Goal: Task Accomplishment & Management: Manage account settings

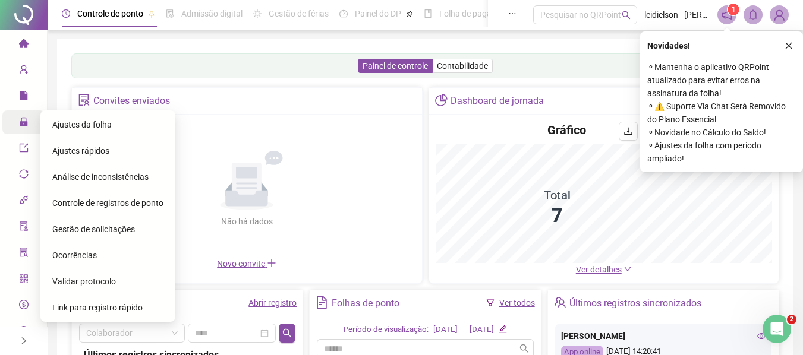
click at [95, 131] on div "Ajustes da folha" at bounding box center [107, 125] width 111 height 24
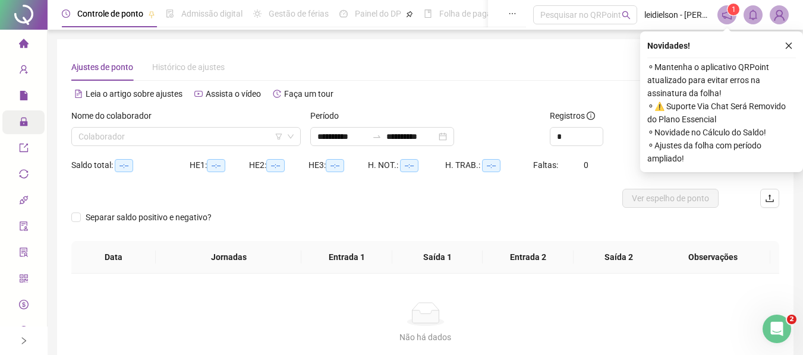
type input "**********"
click at [240, 131] on input "search" at bounding box center [180, 137] width 204 height 18
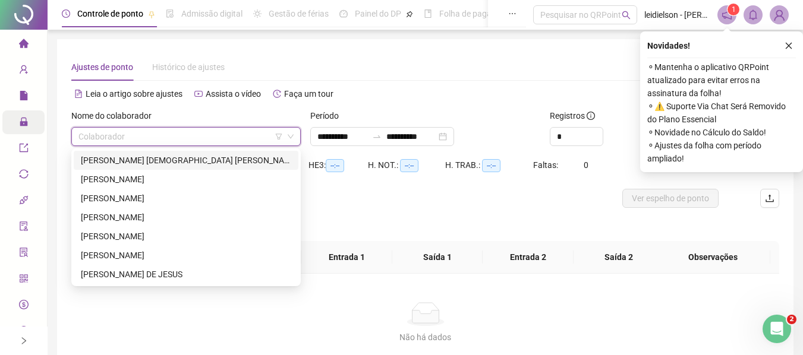
click at [165, 160] on div "[PERSON_NAME] [DEMOGRAPHIC_DATA] [PERSON_NAME]" at bounding box center [186, 160] width 210 height 13
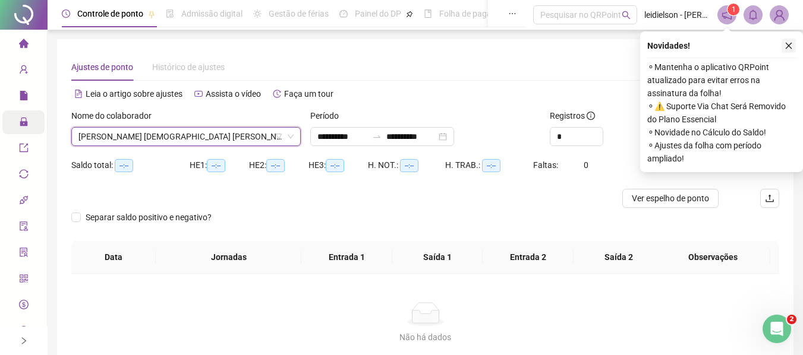
click at [789, 50] on button "button" at bounding box center [789, 46] width 14 height 14
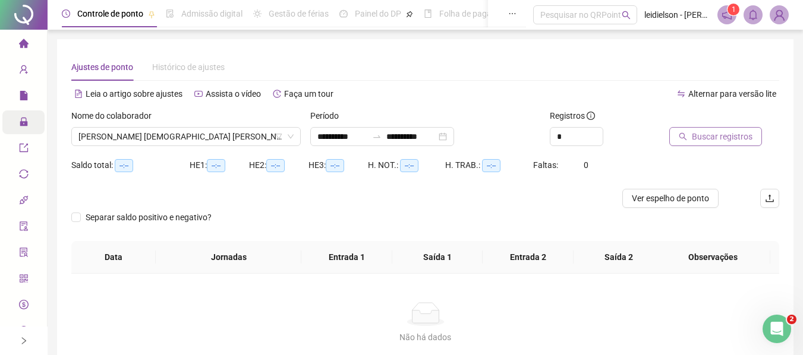
click at [724, 141] on span "Buscar registros" at bounding box center [722, 136] width 61 height 13
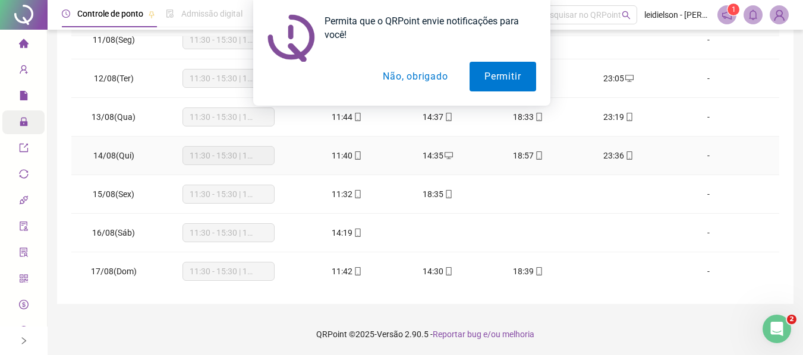
scroll to position [403, 0]
click at [397, 79] on button "Não, obrigado" at bounding box center [415, 77] width 95 height 30
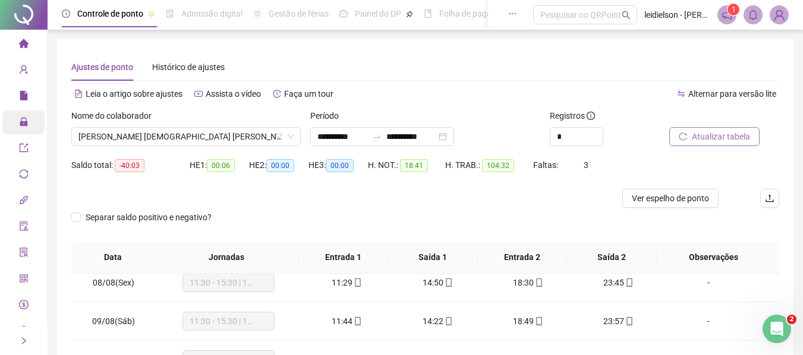
scroll to position [106, 0]
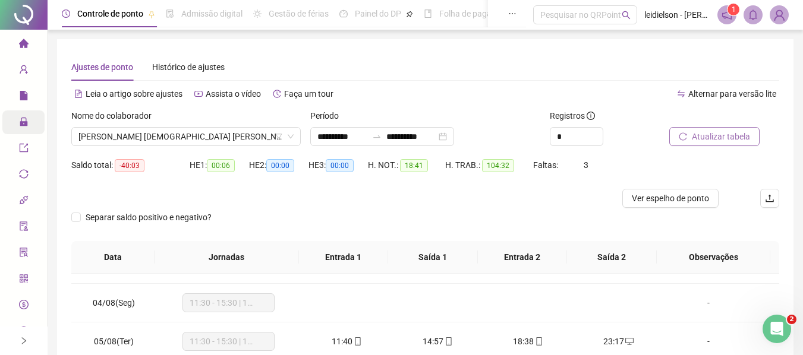
click at [730, 12] on sup "1" at bounding box center [733, 10] width 12 height 12
click at [19, 50] on span "home" at bounding box center [24, 45] width 10 height 24
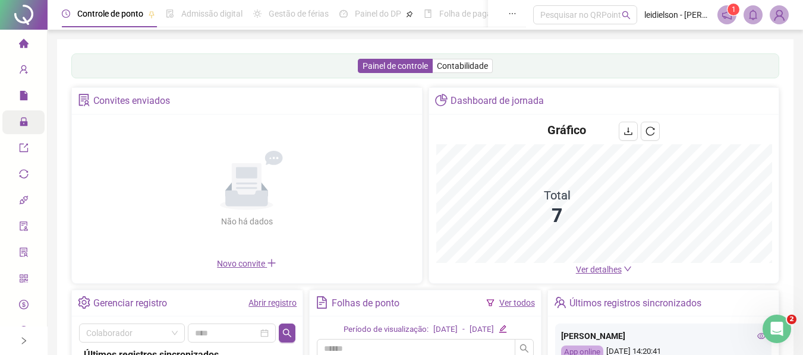
click at [448, 55] on div "Painel de controle Contabilidade" at bounding box center [425, 65] width 708 height 25
click at [449, 71] on label "Contabilidade" at bounding box center [463, 66] width 60 height 14
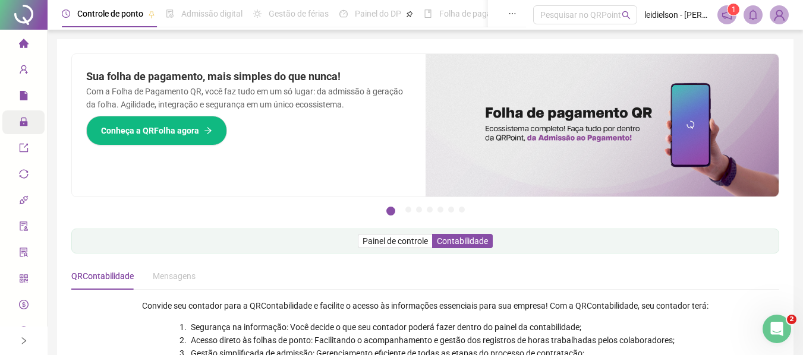
click at [20, 43] on icon "home" at bounding box center [23, 43] width 10 height 9
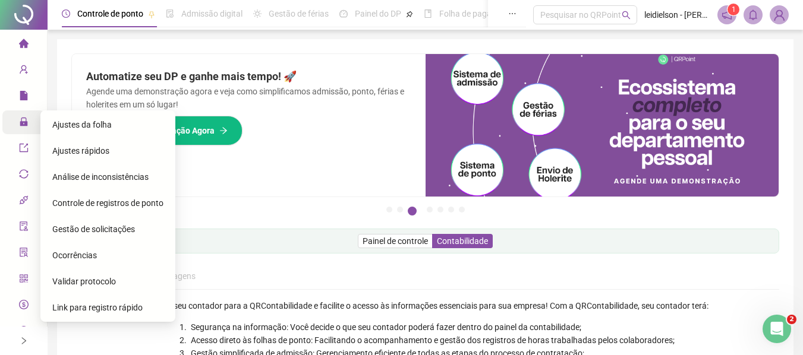
click at [103, 125] on span "Ajustes da folha" at bounding box center [81, 125] width 59 height 10
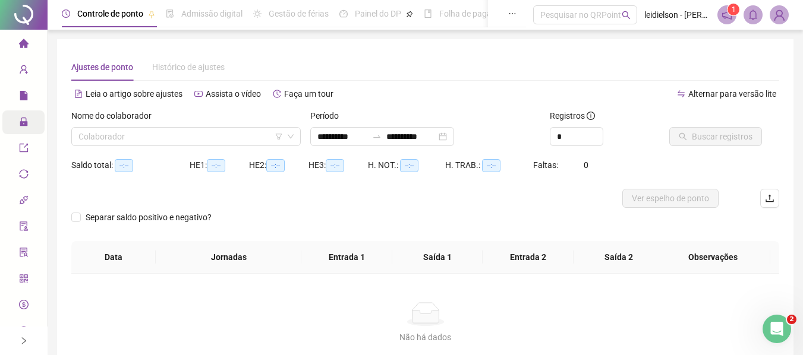
type input "**********"
click at [237, 143] on input "search" at bounding box center [180, 137] width 204 height 18
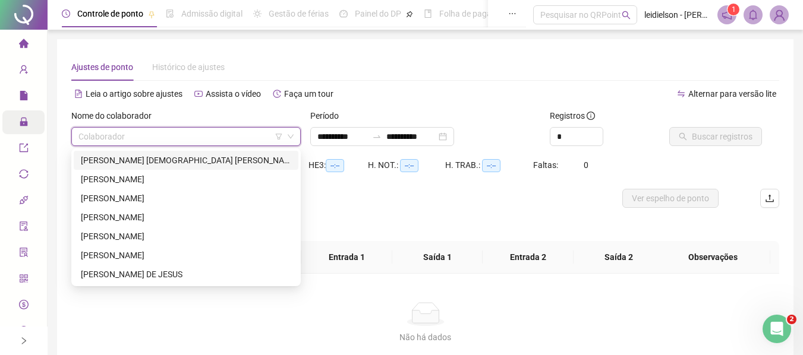
click at [196, 156] on div "[PERSON_NAME] [DEMOGRAPHIC_DATA] [PERSON_NAME]" at bounding box center [186, 160] width 210 height 13
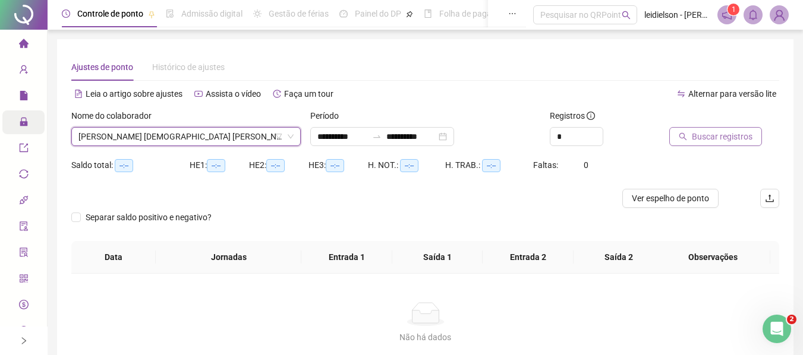
click at [711, 140] on span "Buscar registros" at bounding box center [722, 136] width 61 height 13
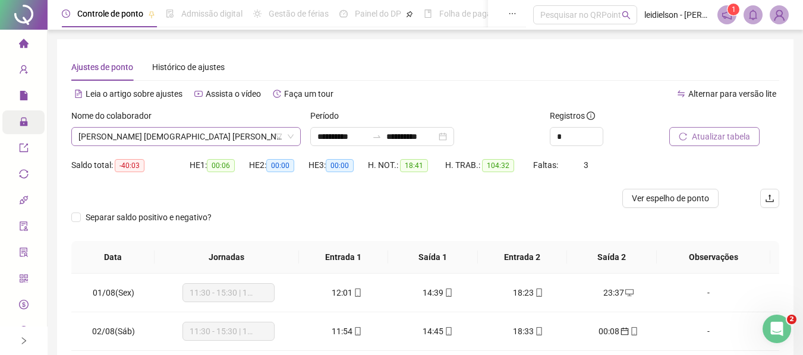
click at [162, 138] on span "[PERSON_NAME] [DEMOGRAPHIC_DATA] [PERSON_NAME]" at bounding box center [185, 137] width 215 height 18
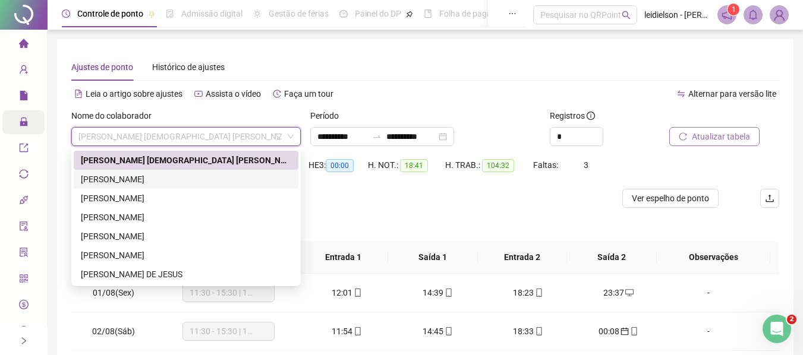
click at [144, 181] on div "[PERSON_NAME]" at bounding box center [186, 179] width 210 height 13
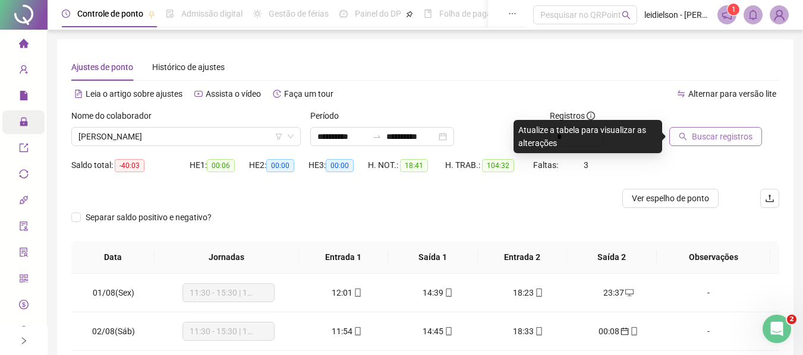
click at [703, 131] on span "Buscar registros" at bounding box center [722, 136] width 61 height 13
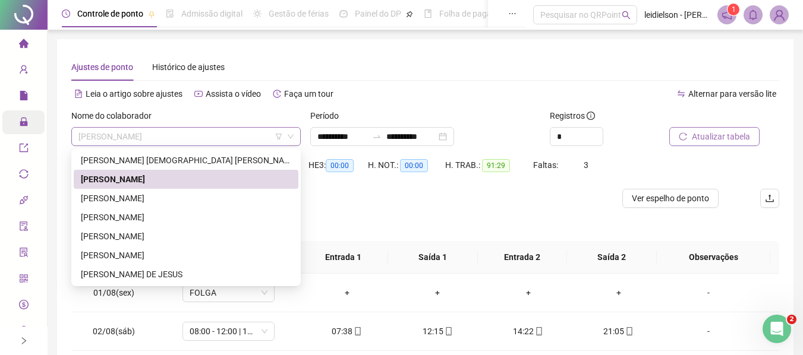
click at [205, 133] on span "[PERSON_NAME]" at bounding box center [185, 137] width 215 height 18
click at [139, 161] on div "[PERSON_NAME] [DEMOGRAPHIC_DATA] [PERSON_NAME]" at bounding box center [186, 160] width 210 height 13
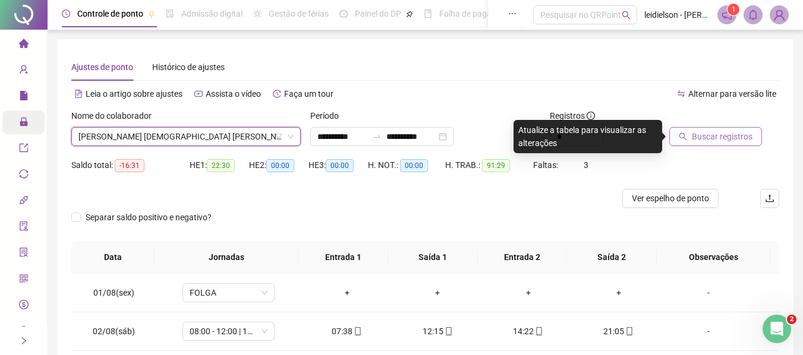
click at [738, 136] on span "Buscar registros" at bounding box center [722, 136] width 61 height 13
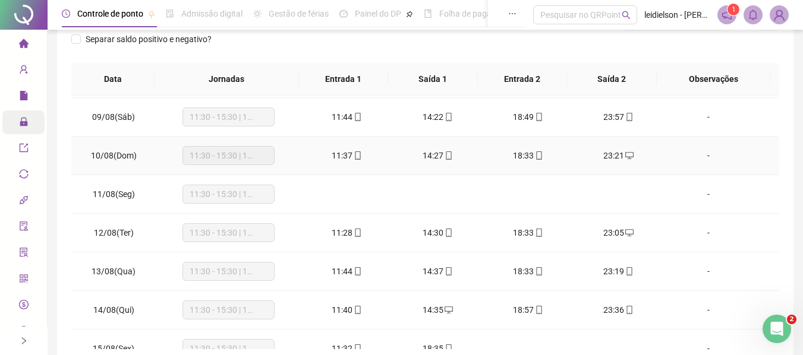
scroll to position [403, 0]
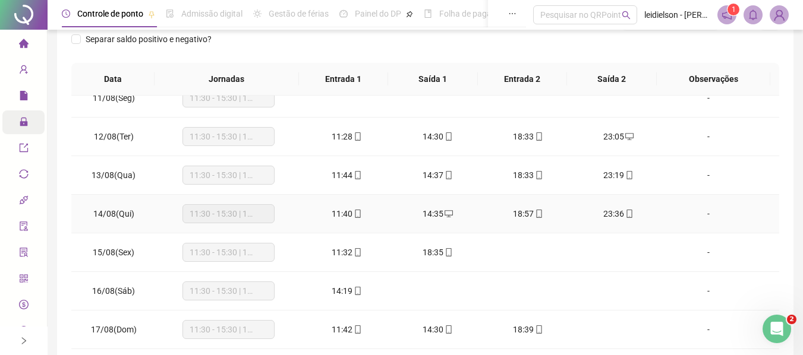
click at [271, 214] on div "11:30 - 15:30 | 18:30 - 23:00" at bounding box center [228, 213] width 92 height 19
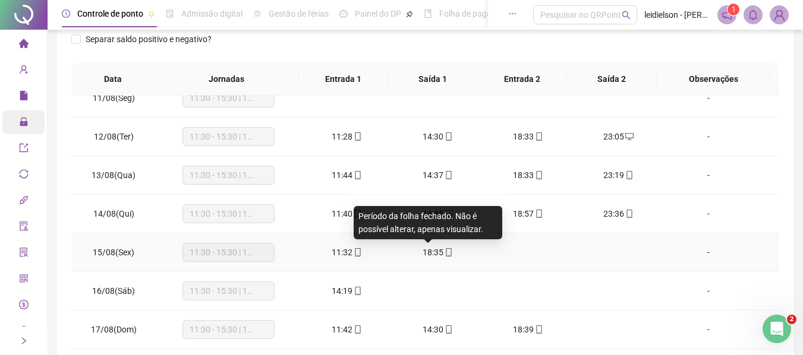
click at [423, 254] on span "18:35" at bounding box center [433, 253] width 21 height 10
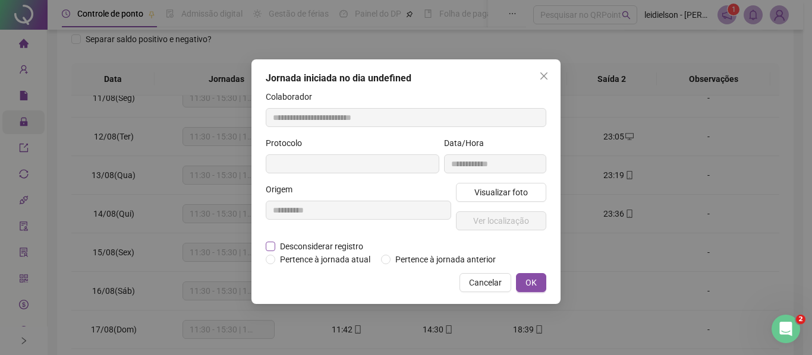
type input "**********"
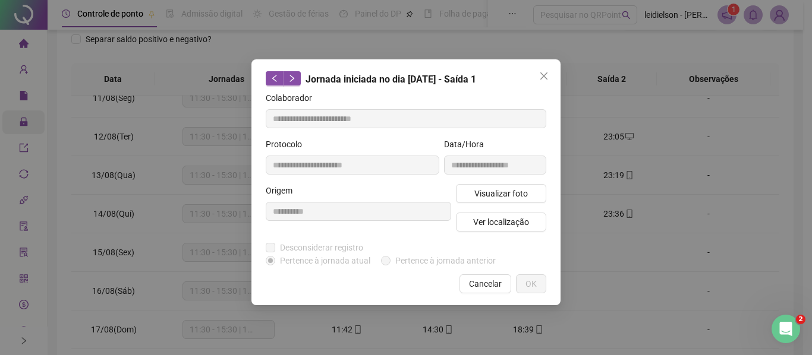
click at [528, 84] on div "Jornada iniciada no dia [DATE] - Saída 1" at bounding box center [406, 78] width 281 height 15
click at [540, 79] on icon "close" at bounding box center [544, 76] width 10 height 10
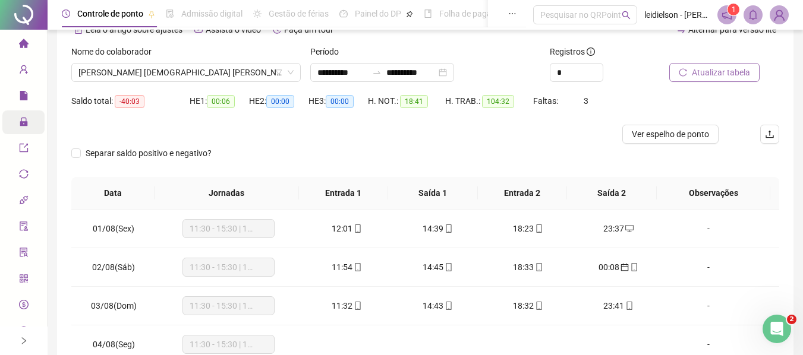
scroll to position [0, 0]
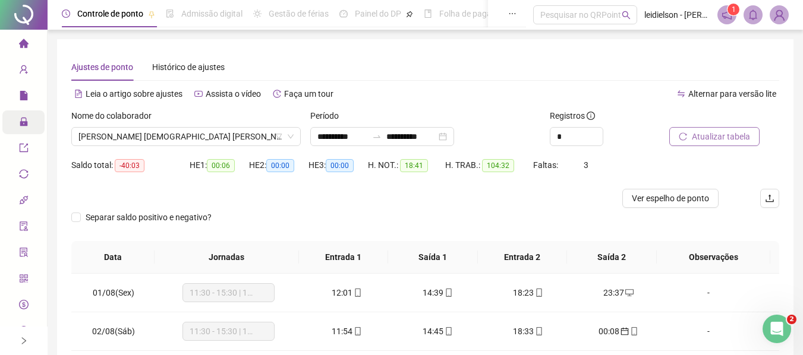
click at [20, 46] on icon "home" at bounding box center [23, 43] width 10 height 9
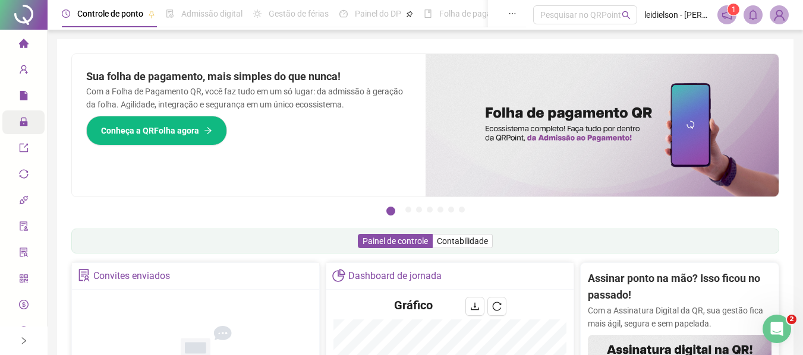
click at [26, 127] on span "Administração" at bounding box center [54, 123] width 70 height 10
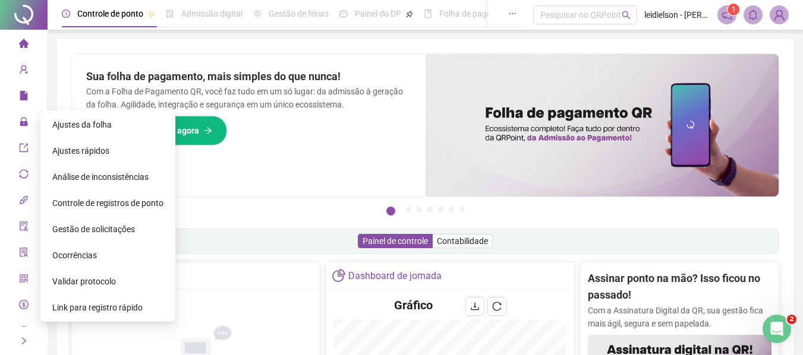
click at [124, 125] on div "Ajustes da folha" at bounding box center [107, 125] width 111 height 24
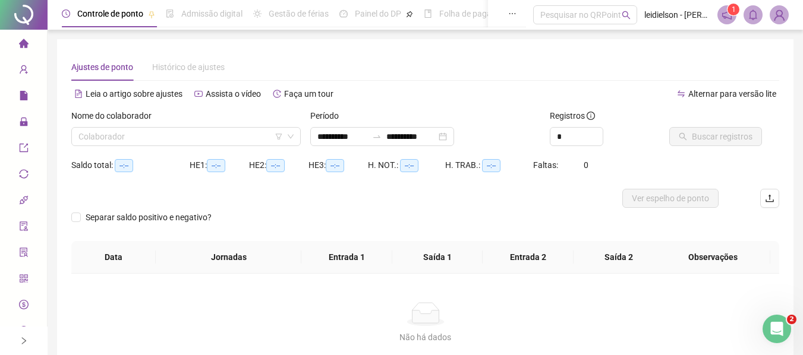
type input "**********"
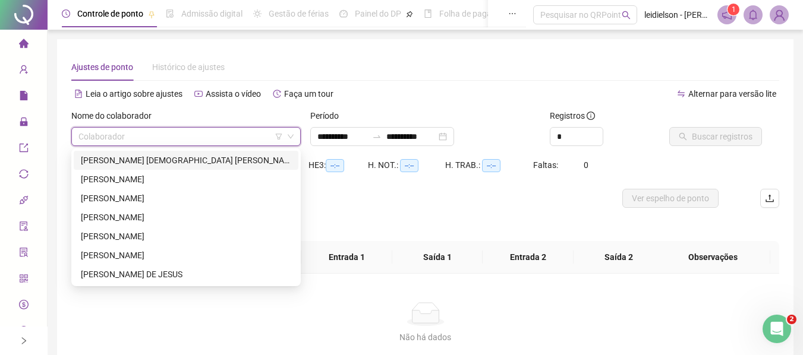
click at [177, 137] on input "search" at bounding box center [180, 137] width 204 height 18
click at [145, 162] on div "[PERSON_NAME] [DEMOGRAPHIC_DATA] [PERSON_NAME]" at bounding box center [186, 160] width 210 height 13
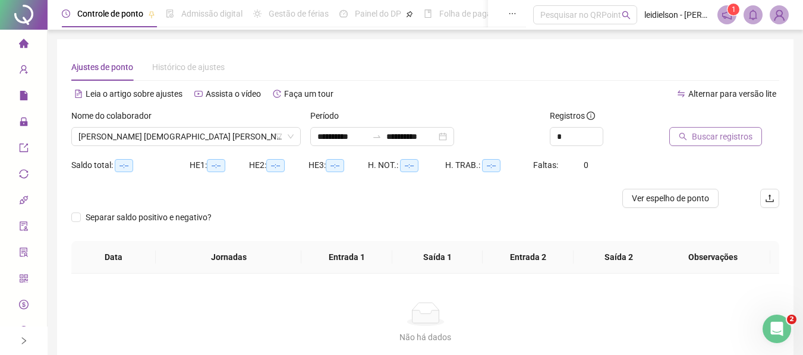
click at [710, 138] on span "Buscar registros" at bounding box center [722, 136] width 61 height 13
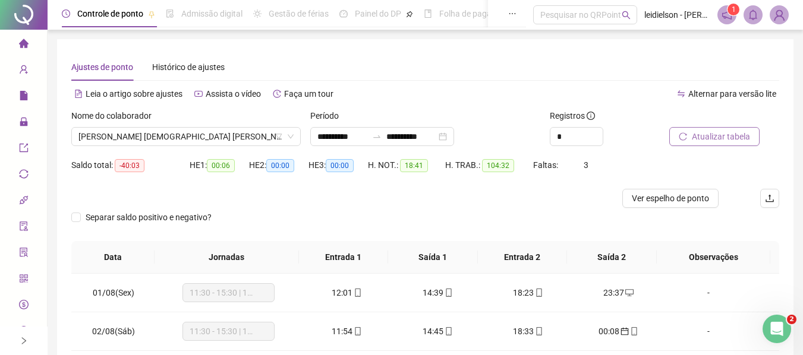
click at [693, 138] on span "Atualizar tabela" at bounding box center [721, 136] width 58 height 13
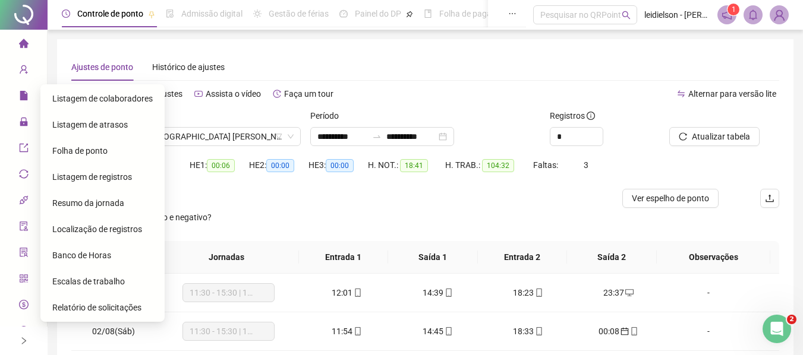
click at [68, 151] on span "Folha de ponto" at bounding box center [79, 151] width 55 height 10
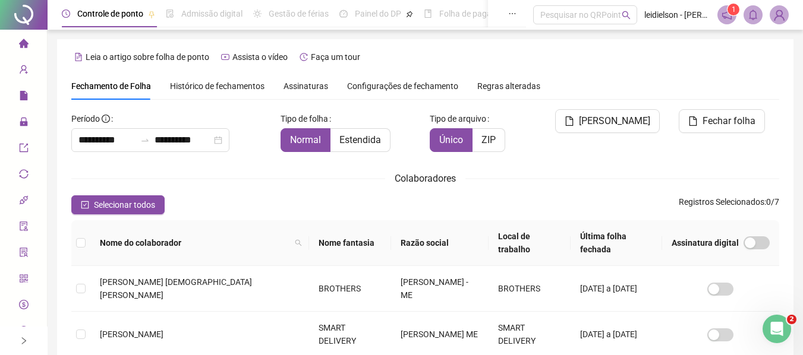
scroll to position [66, 0]
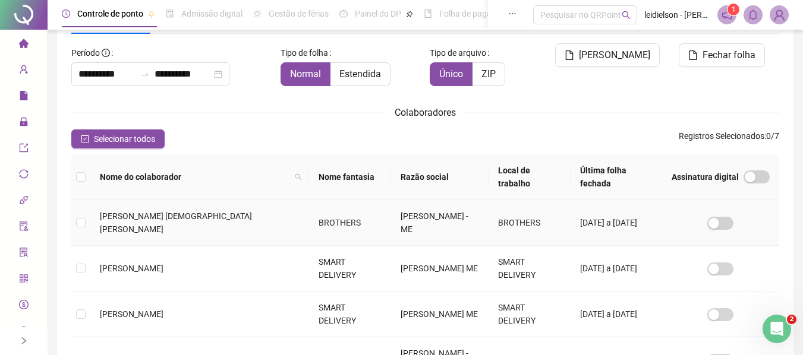
click at [177, 223] on span "[PERSON_NAME] [DEMOGRAPHIC_DATA] [PERSON_NAME]" at bounding box center [176, 223] width 152 height 23
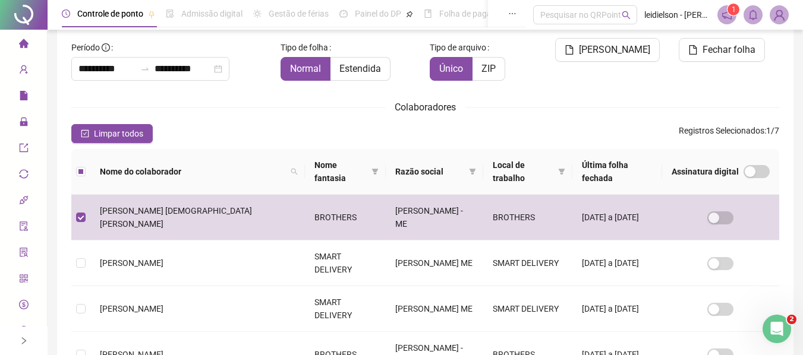
scroll to position [0, 0]
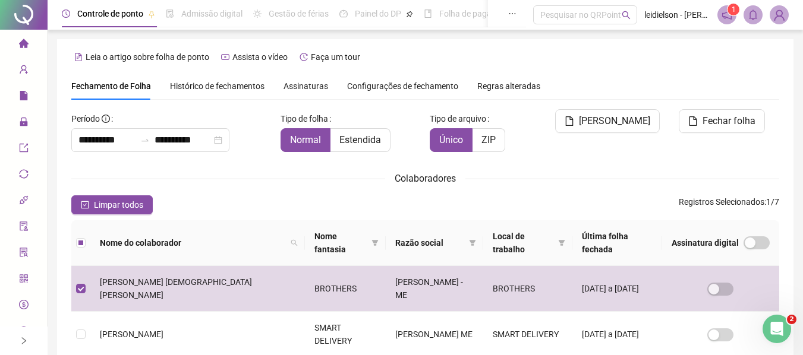
click at [237, 90] on span "Histórico de fechamentos" at bounding box center [217, 86] width 95 height 10
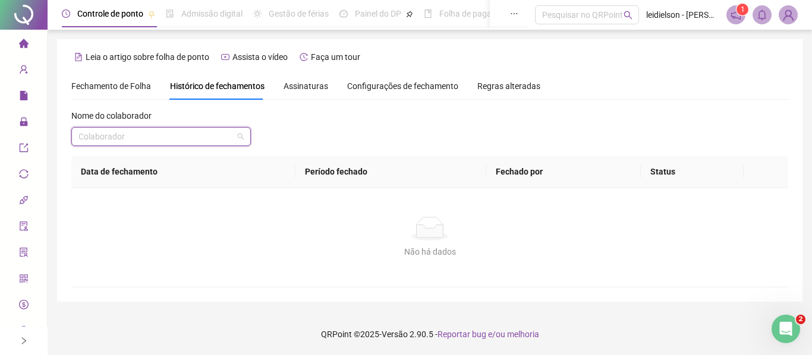
click at [206, 134] on input "search" at bounding box center [155, 137] width 155 height 18
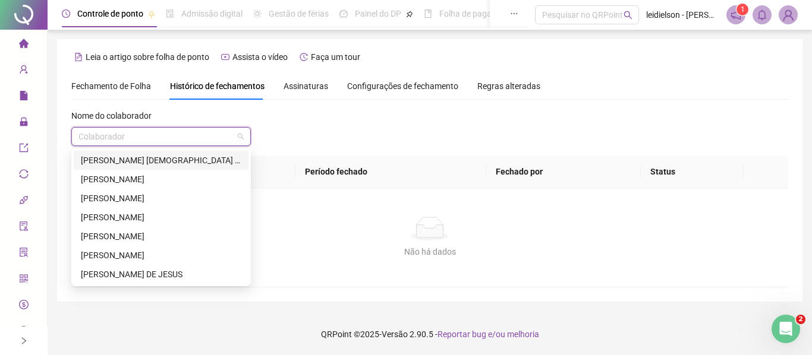
click at [149, 162] on div "[PERSON_NAME] [DEMOGRAPHIC_DATA] [PERSON_NAME]" at bounding box center [161, 160] width 160 height 13
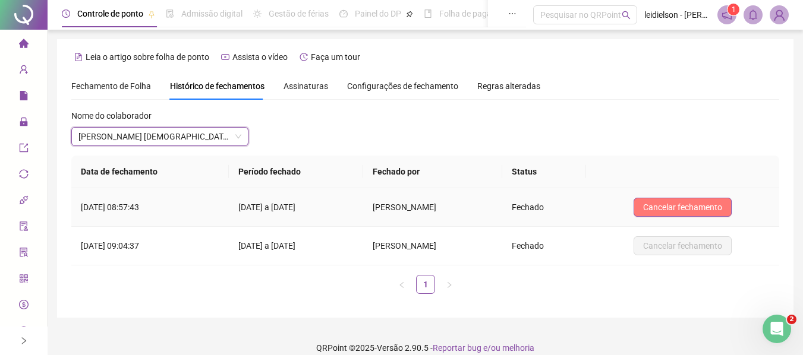
click at [668, 215] on button "Cancelar fechamento" at bounding box center [683, 207] width 98 height 19
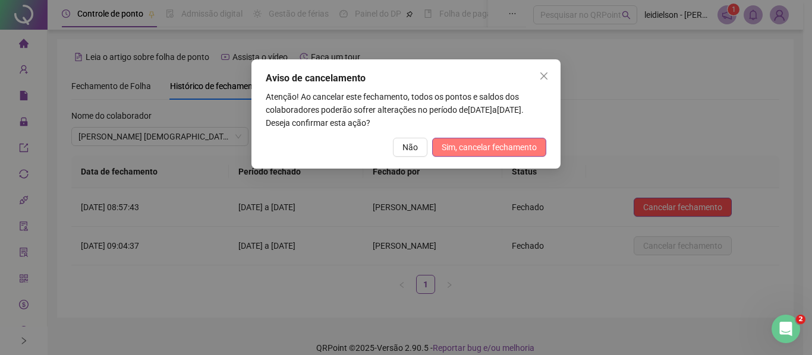
click at [470, 151] on span "Sim, cancelar fechamento" at bounding box center [489, 147] width 95 height 13
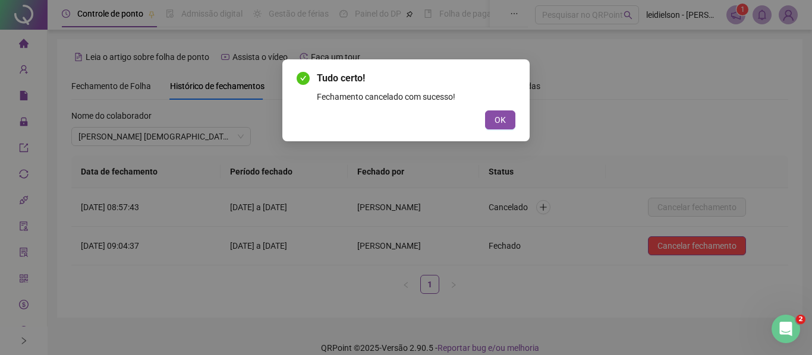
click at [518, 122] on div "Tudo certo! Fechamento cancelado com sucesso! OK" at bounding box center [405, 100] width 247 height 82
click at [506, 122] on button "OK" at bounding box center [500, 120] width 30 height 19
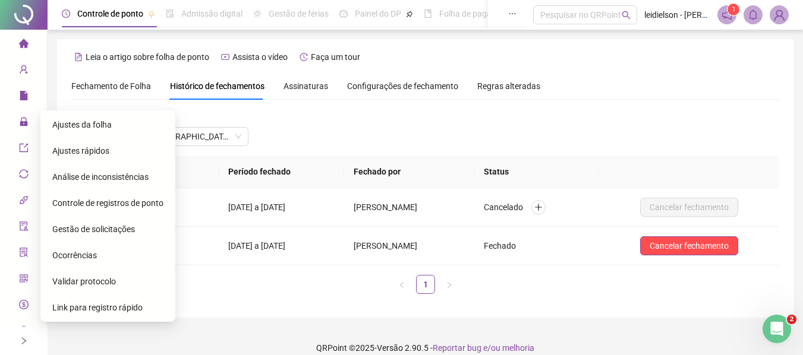
click at [95, 128] on span "Ajustes da folha" at bounding box center [81, 125] width 59 height 10
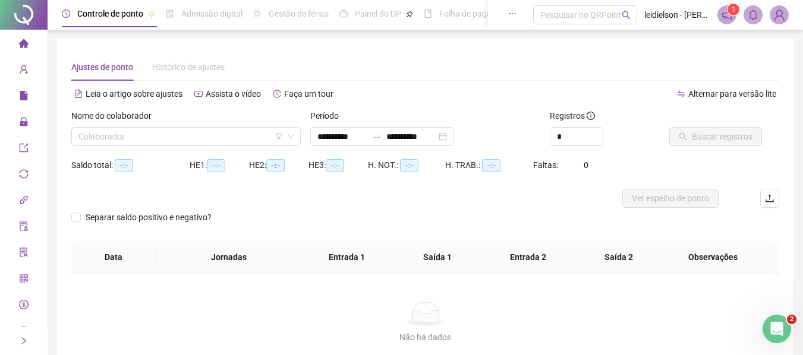
type input "**********"
click at [229, 145] on input "search" at bounding box center [180, 137] width 204 height 18
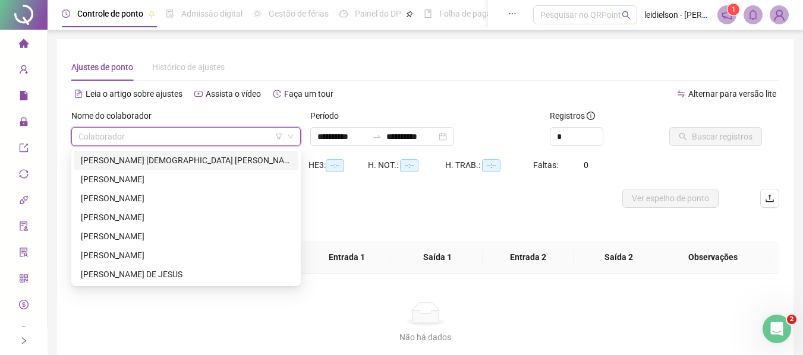
click at [121, 158] on div "[PERSON_NAME] [DEMOGRAPHIC_DATA] [PERSON_NAME]" at bounding box center [186, 160] width 210 height 13
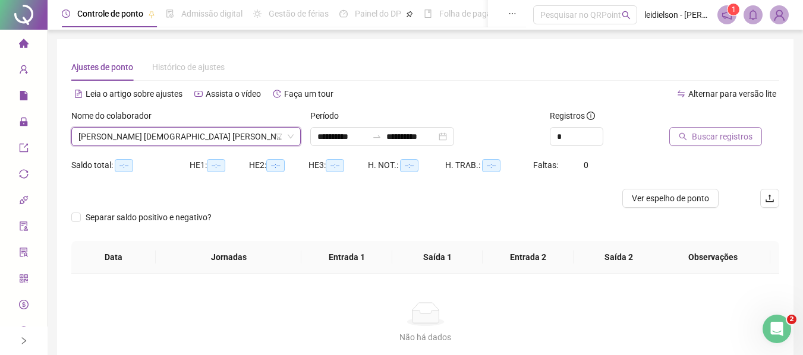
click at [725, 144] on button "Buscar registros" at bounding box center [715, 136] width 93 height 19
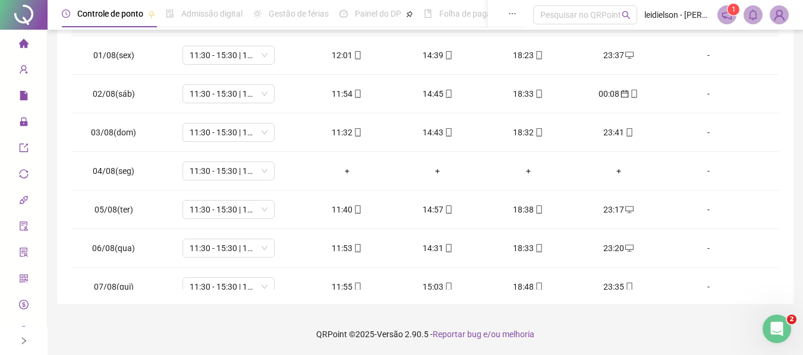
scroll to position [403, 0]
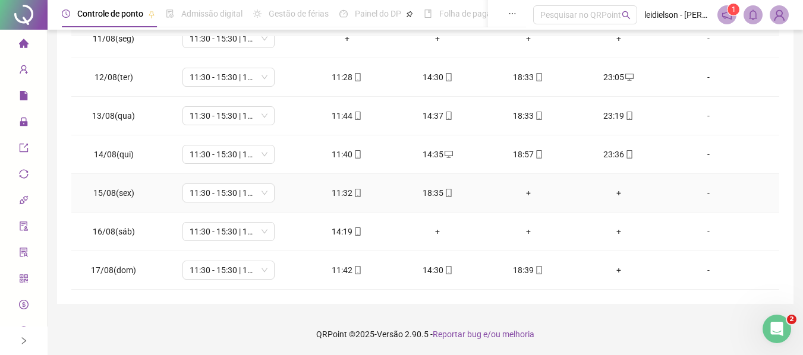
click at [525, 193] on div "+" at bounding box center [527, 193] width 71 height 13
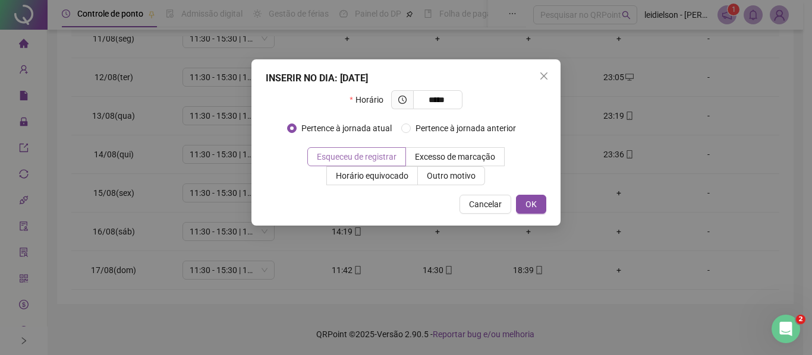
type input "*****"
click at [348, 154] on span "Esqueceu de registrar" at bounding box center [357, 157] width 80 height 10
click at [538, 203] on button "OK" at bounding box center [531, 204] width 30 height 19
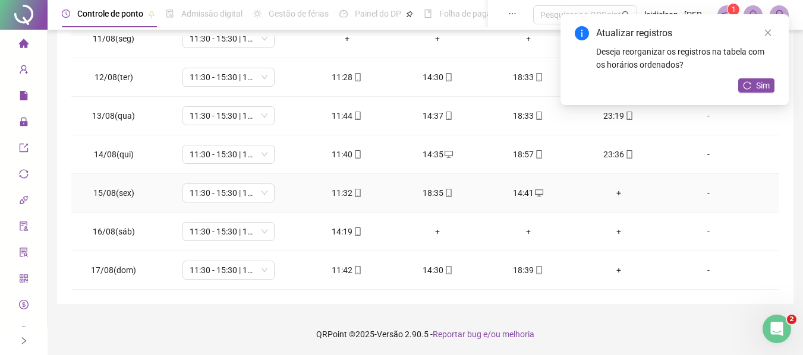
click at [613, 190] on div "+" at bounding box center [618, 193] width 71 height 13
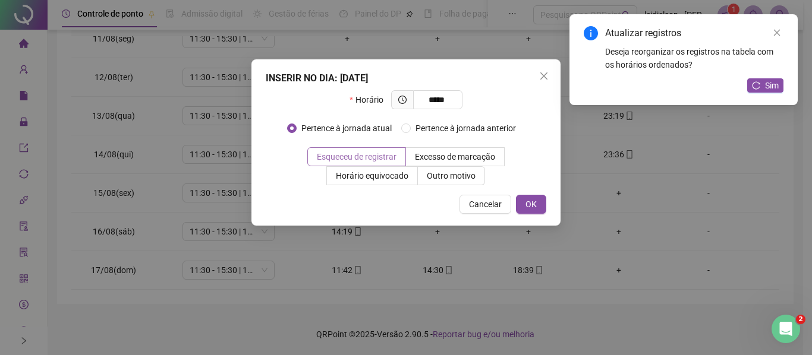
type input "*****"
click at [381, 155] on span "Esqueceu de registrar" at bounding box center [357, 157] width 80 height 10
click at [522, 199] on button "OK" at bounding box center [531, 204] width 30 height 19
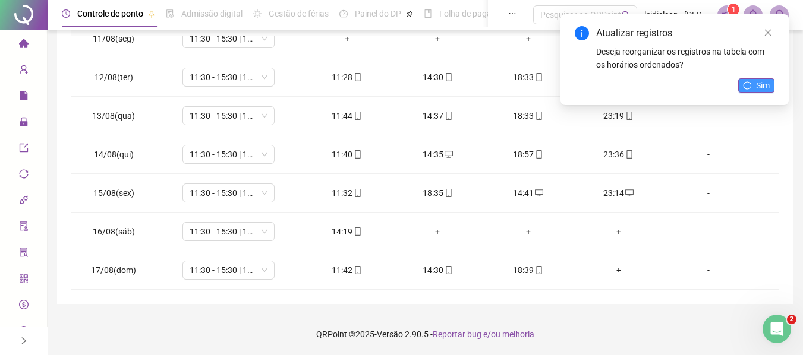
click at [760, 90] on span "Sim" at bounding box center [763, 85] width 14 height 13
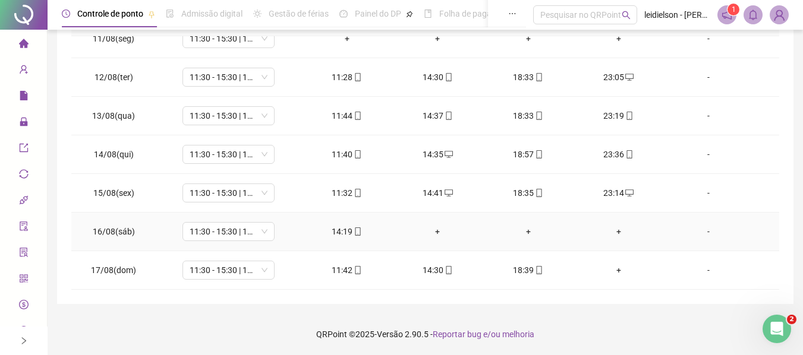
click at [434, 228] on div "+" at bounding box center [437, 231] width 71 height 13
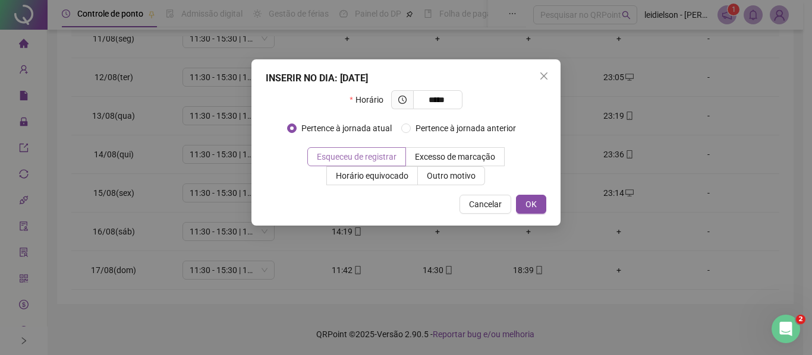
type input "*****"
click at [383, 152] on span "Esqueceu de registrar" at bounding box center [357, 157] width 80 height 10
click at [535, 209] on span "OK" at bounding box center [530, 204] width 11 height 13
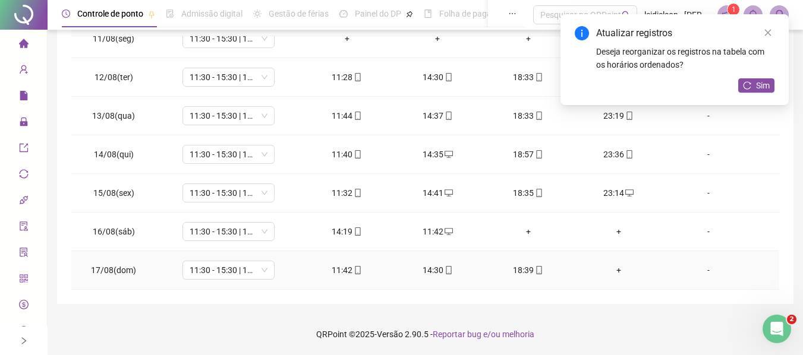
click at [359, 270] on div "11:42" at bounding box center [346, 270] width 71 height 13
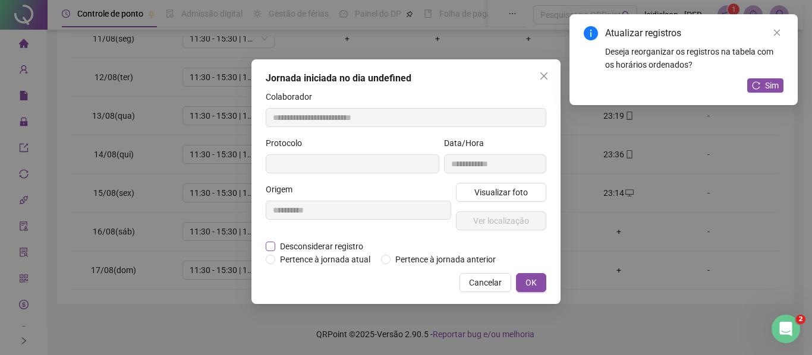
type input "**********"
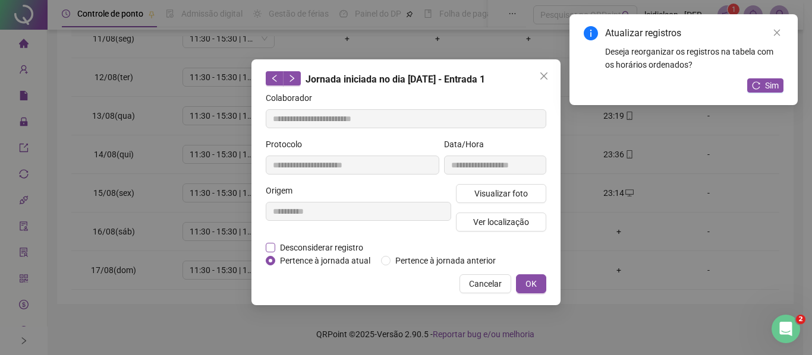
click at [330, 250] on span "Desconsiderar registro" at bounding box center [321, 247] width 93 height 13
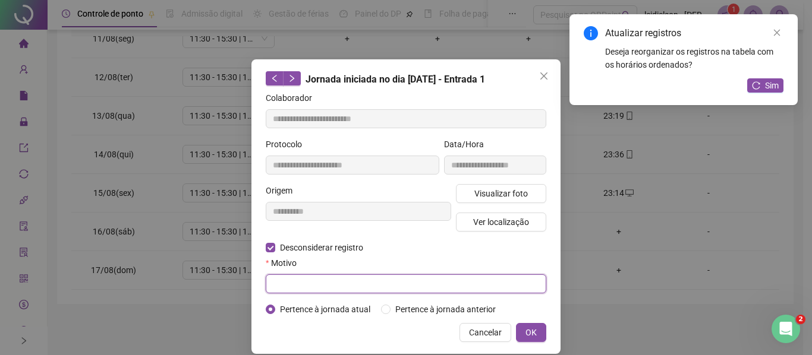
click at [310, 278] on input "text" at bounding box center [406, 284] width 281 height 19
type input "****"
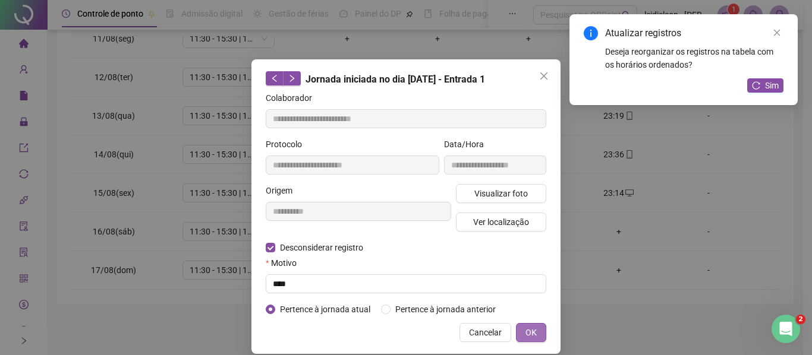
click at [535, 333] on button "OK" at bounding box center [531, 332] width 30 height 19
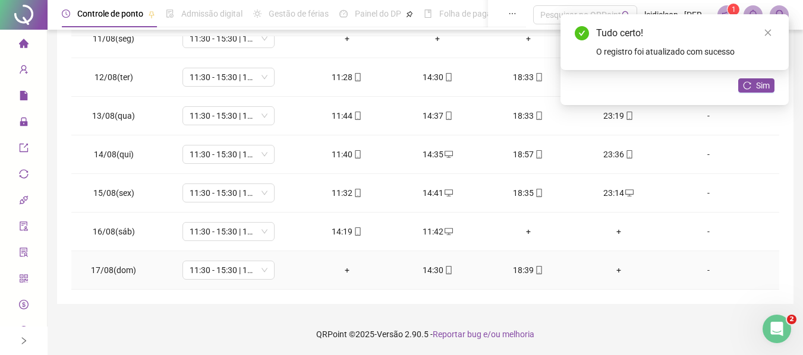
click at [431, 269] on div "14:30" at bounding box center [437, 270] width 71 height 13
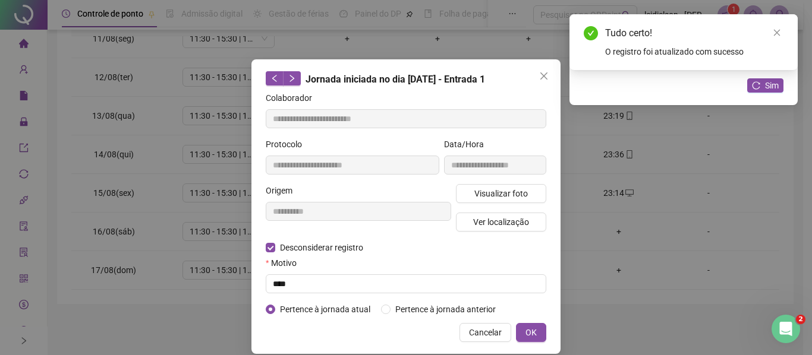
type input "**********"
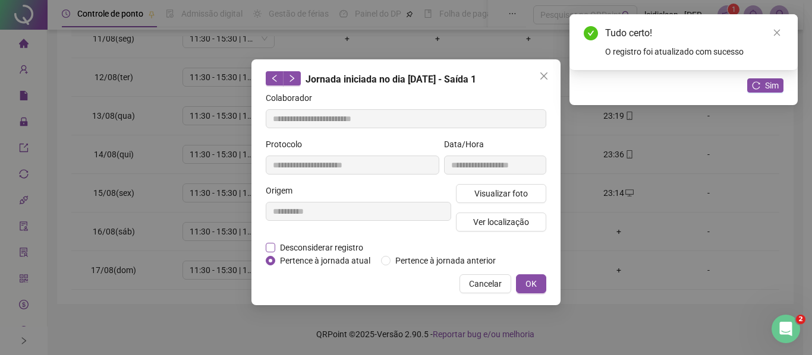
click at [321, 250] on span "Desconsiderar registro" at bounding box center [321, 247] width 93 height 13
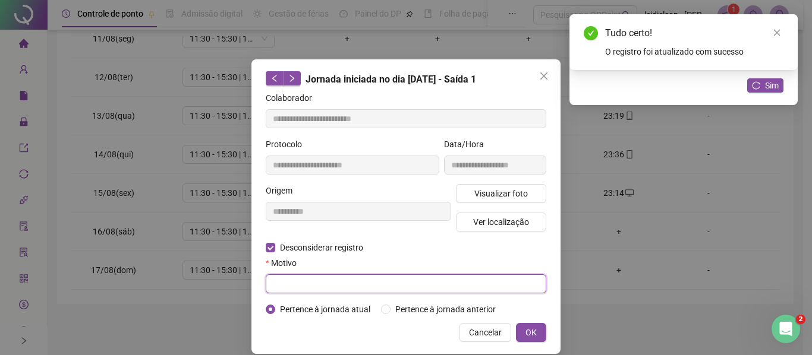
click at [320, 276] on input "text" at bounding box center [406, 284] width 281 height 19
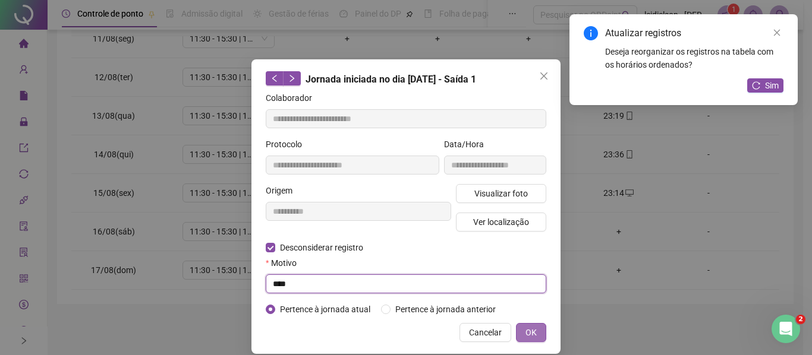
type input "****"
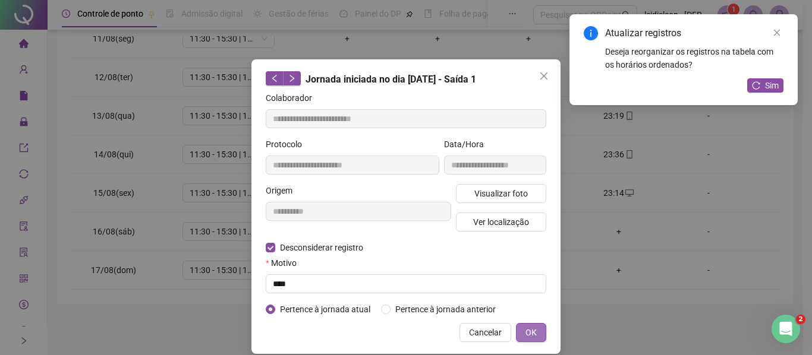
click at [527, 333] on span "OK" at bounding box center [530, 332] width 11 height 13
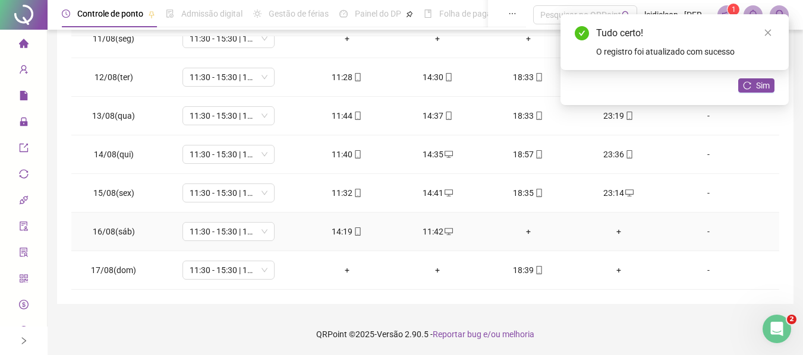
click at [524, 232] on div "+" at bounding box center [527, 231] width 71 height 13
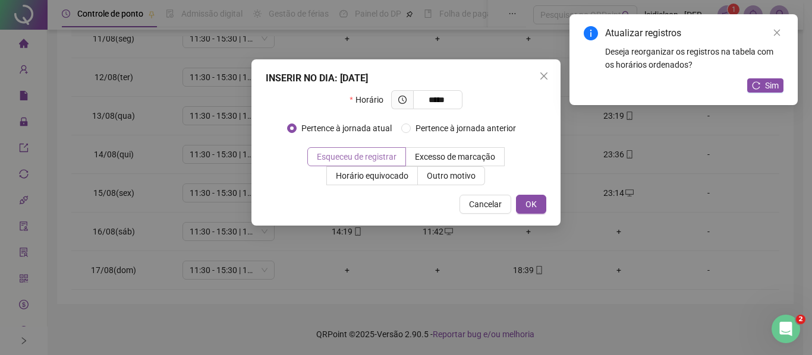
type input "*****"
click at [386, 159] on span "Esqueceu de registrar" at bounding box center [357, 157] width 80 height 10
click at [534, 199] on span "OK" at bounding box center [530, 204] width 11 height 13
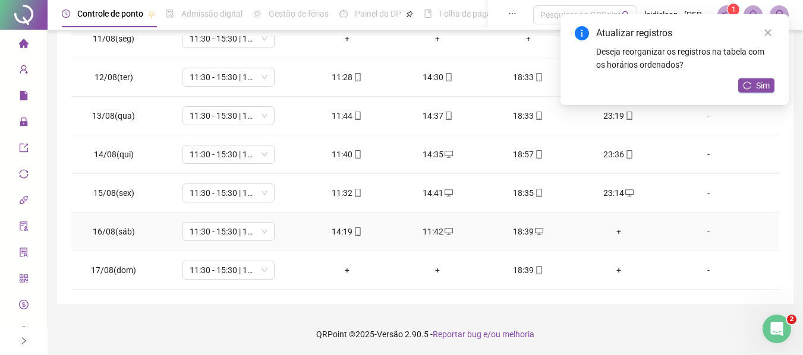
click at [612, 233] on div "+" at bounding box center [618, 231] width 71 height 13
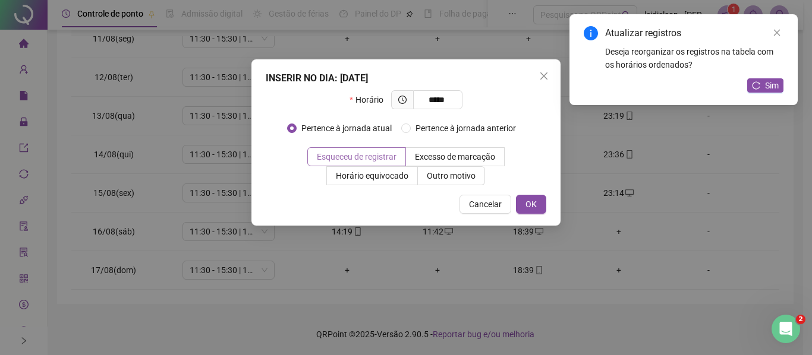
type input "*****"
click at [334, 155] on span "Esqueceu de registrar" at bounding box center [357, 157] width 80 height 10
click at [518, 196] on button "OK" at bounding box center [531, 204] width 30 height 19
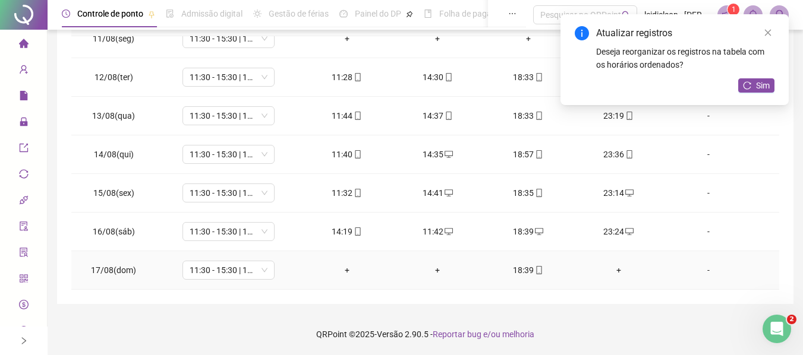
click at [527, 280] on td "18:39" at bounding box center [528, 270] width 90 height 39
click at [519, 267] on div "18:39" at bounding box center [527, 270] width 71 height 13
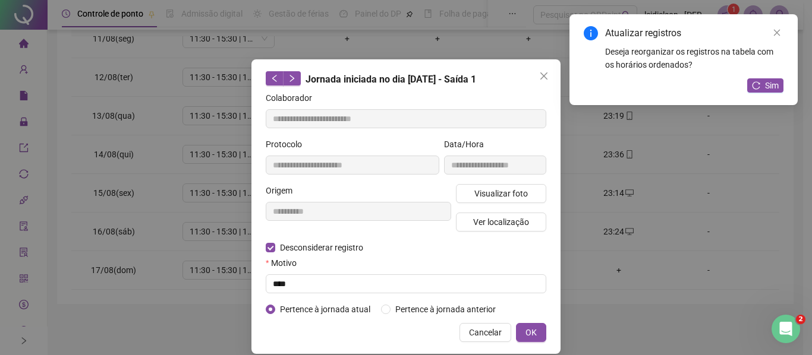
type input "**********"
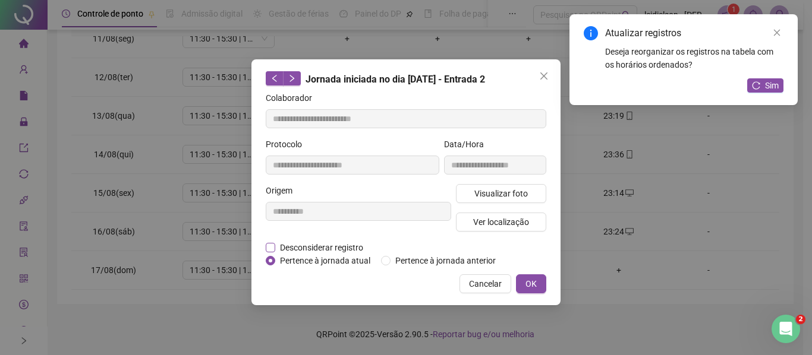
click at [295, 244] on span "Desconsiderar registro" at bounding box center [321, 247] width 93 height 13
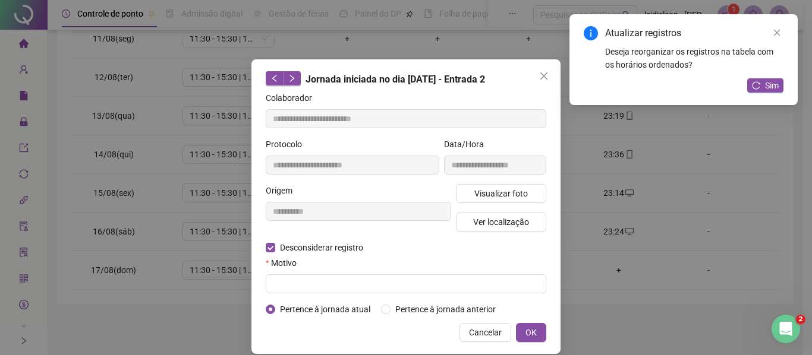
click at [301, 295] on form "**********" at bounding box center [406, 204] width 281 height 225
click at [301, 271] on div "Motivo" at bounding box center [406, 266] width 281 height 18
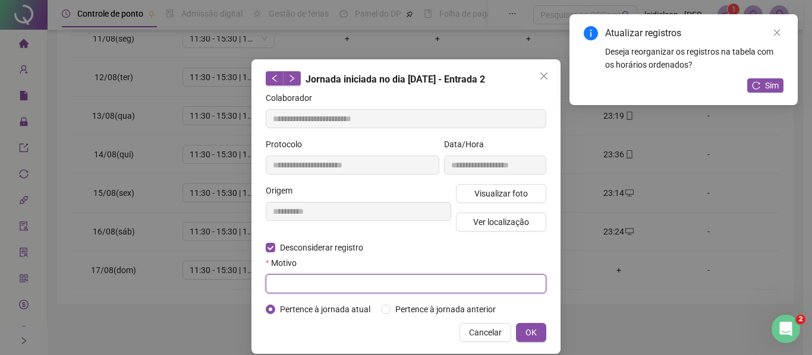
click at [301, 278] on input "text" at bounding box center [406, 284] width 281 height 19
type input "****"
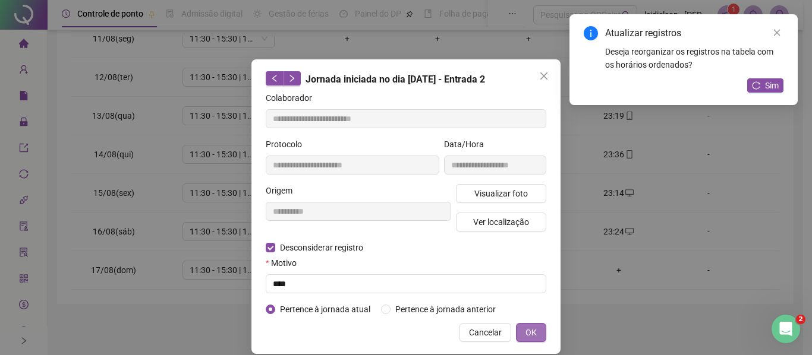
click at [533, 332] on button "OK" at bounding box center [531, 332] width 30 height 19
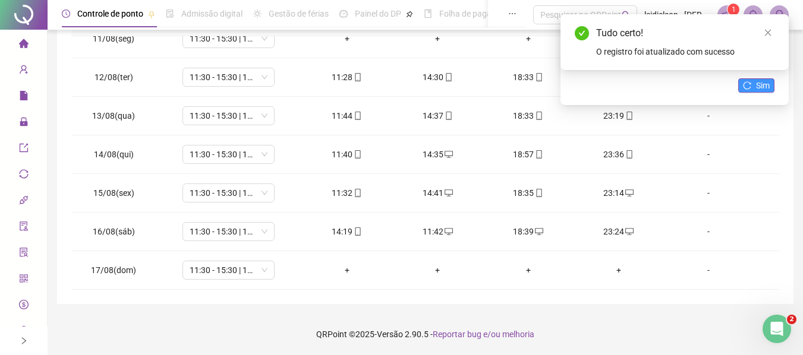
click at [764, 87] on span "Sim" at bounding box center [763, 85] width 14 height 13
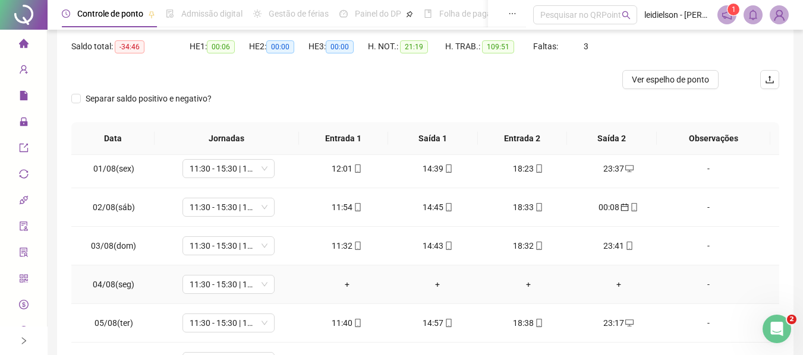
scroll to position [0, 0]
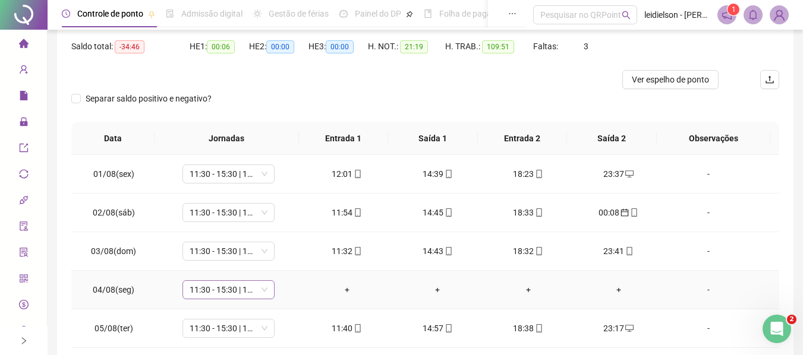
click at [246, 294] on span "11:30 - 15:30 | 18:30 - 23:00" at bounding box center [229, 290] width 78 height 18
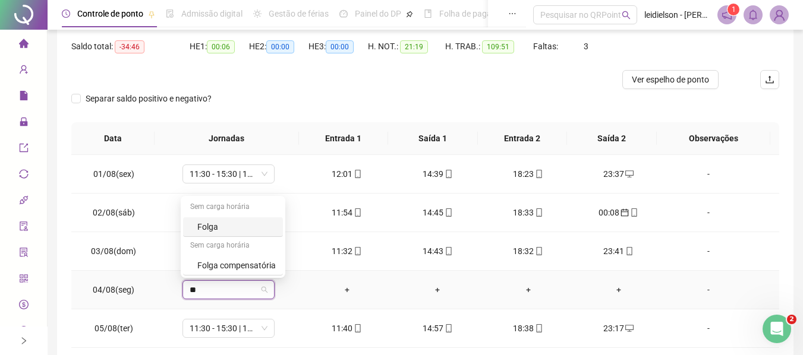
type input "***"
click at [230, 221] on div "Folga" at bounding box center [236, 227] width 78 height 13
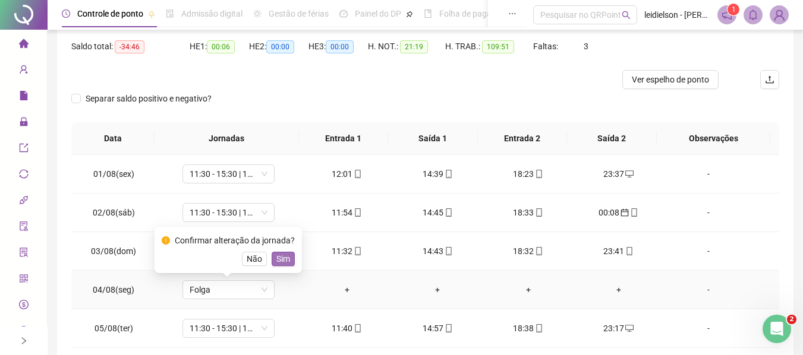
click at [285, 263] on span "Sim" at bounding box center [283, 259] width 14 height 13
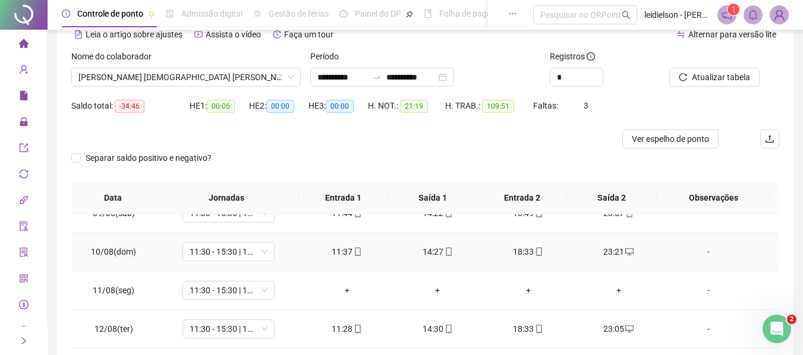
scroll to position [357, 0]
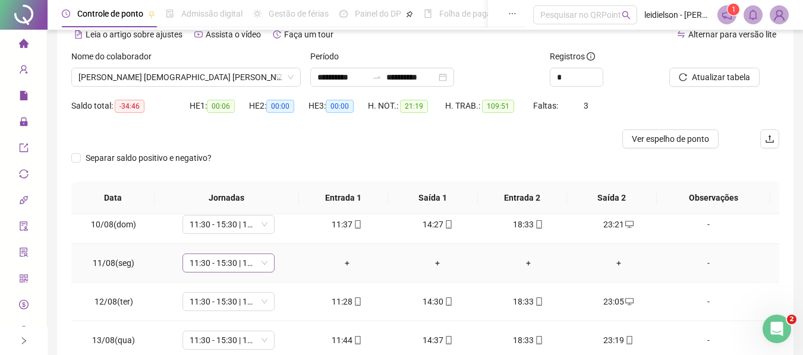
click at [248, 258] on span "11:30 - 15:30 | 18:30 - 23:00" at bounding box center [229, 263] width 78 height 18
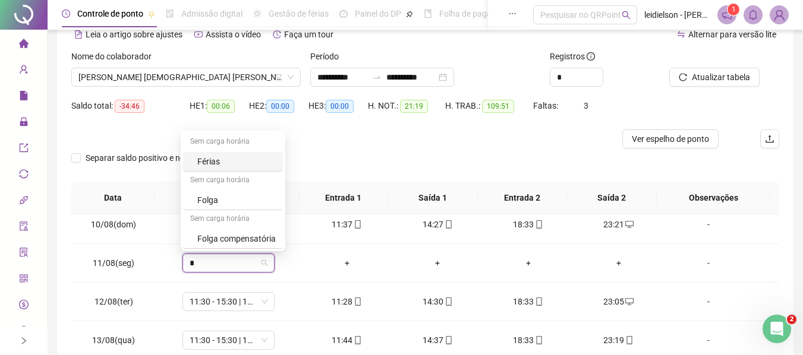
type input "**"
click at [221, 194] on div "Folga" at bounding box center [236, 200] width 78 height 13
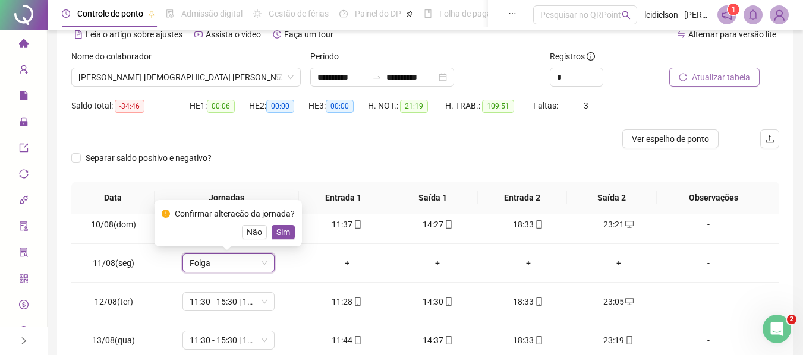
click at [715, 85] on button "Atualizar tabela" at bounding box center [714, 77] width 90 height 19
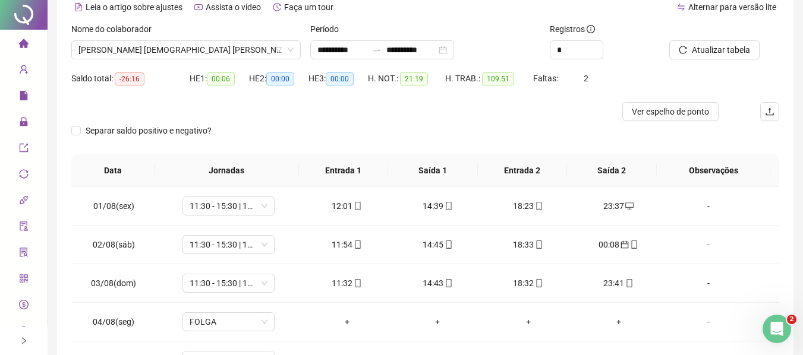
scroll to position [0, 0]
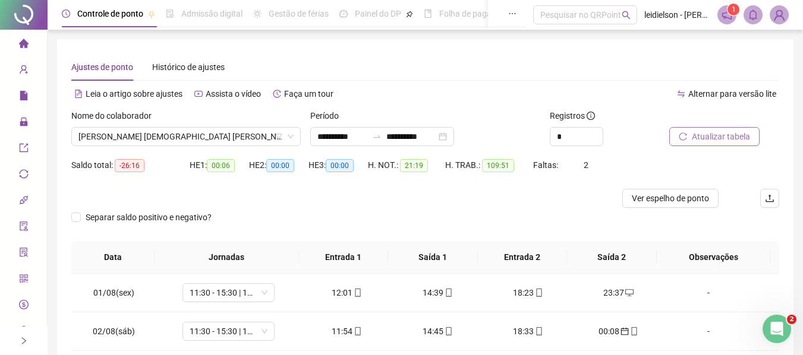
click at [709, 133] on span "Atualizar tabela" at bounding box center [721, 136] width 58 height 13
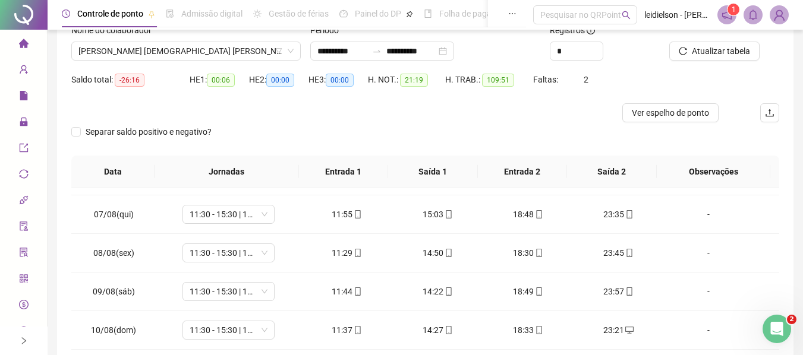
scroll to position [59, 0]
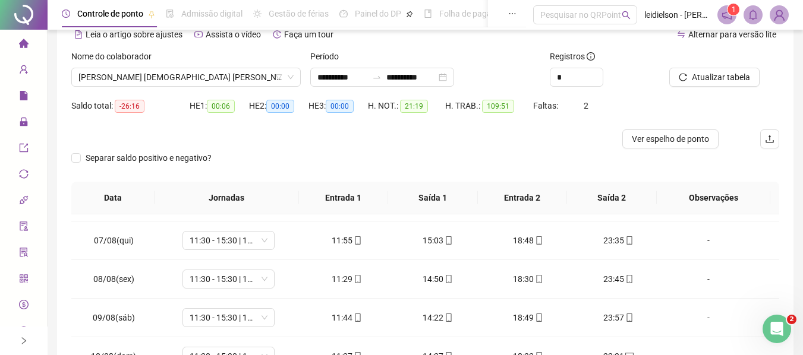
click at [728, 67] on div at bounding box center [709, 59] width 80 height 18
click at [720, 77] on span "Atualizar tabela" at bounding box center [721, 77] width 58 height 13
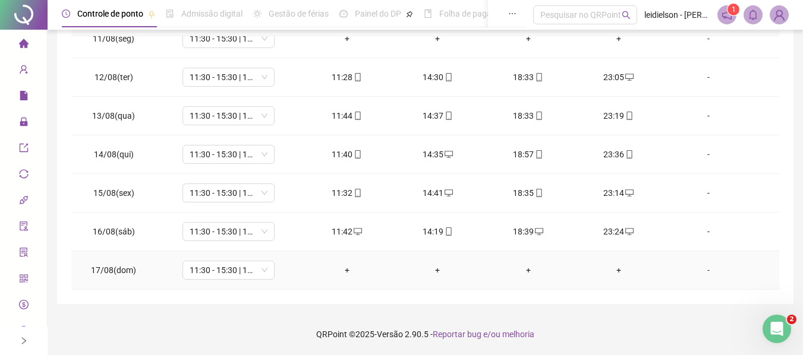
scroll to position [344, 0]
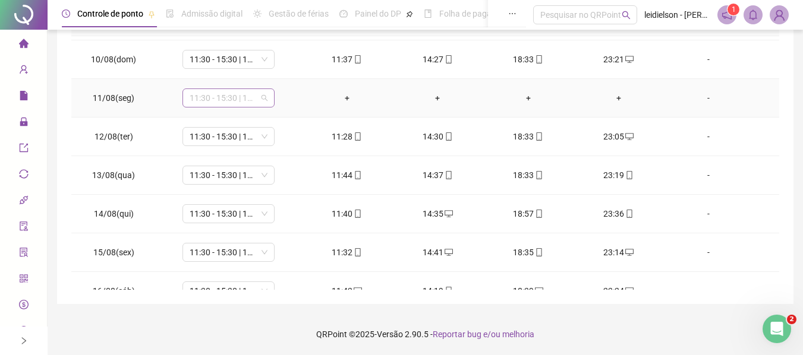
click at [258, 90] on span "11:30 - 15:30 | 18:30 - 23:00" at bounding box center [229, 98] width 78 height 18
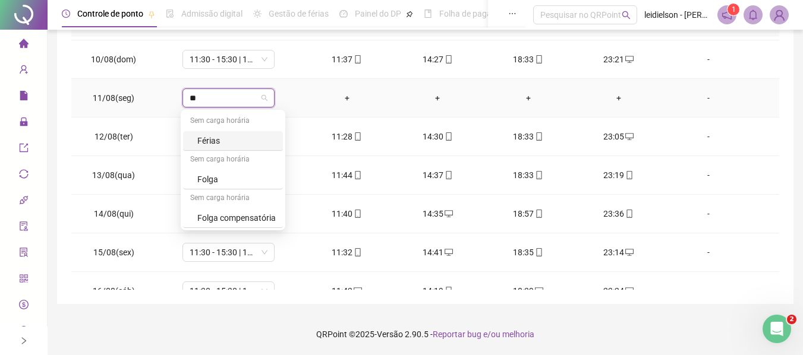
type input "***"
click at [232, 146] on div "Folga" at bounding box center [236, 140] width 78 height 13
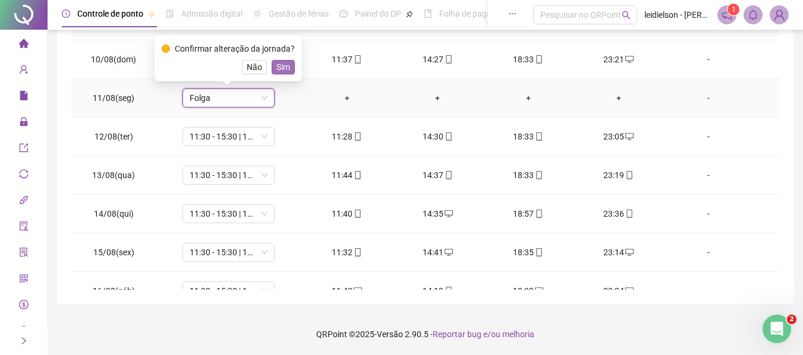
click at [276, 69] on span "Sim" at bounding box center [283, 67] width 14 height 13
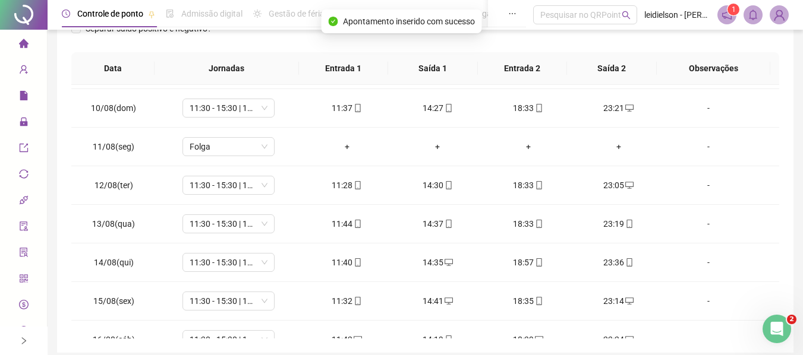
scroll to position [0, 0]
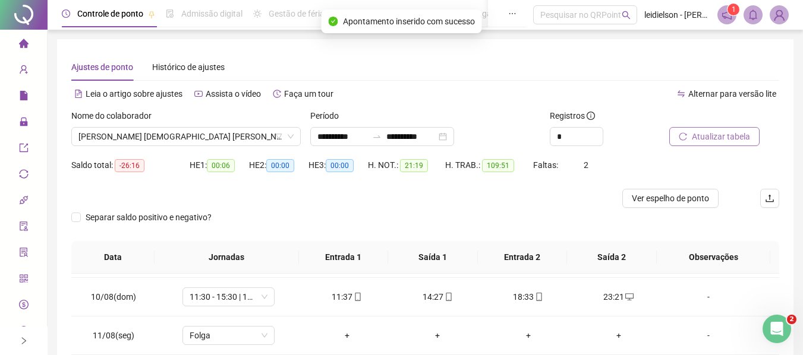
click at [704, 139] on span "Atualizar tabela" at bounding box center [721, 136] width 58 height 13
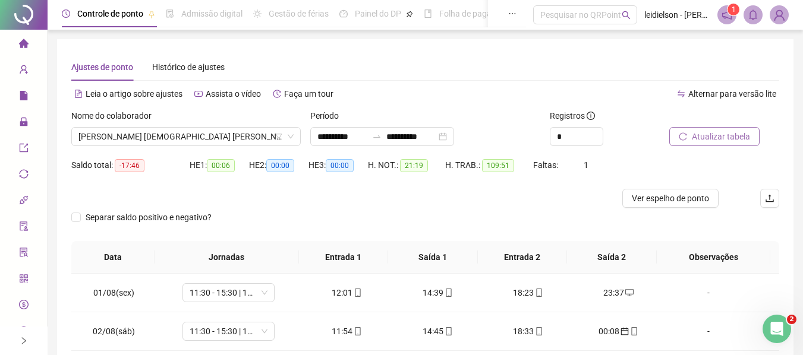
click at [722, 140] on span "Atualizar tabela" at bounding box center [721, 136] width 58 height 13
